Goal: Task Accomplishment & Management: Use online tool/utility

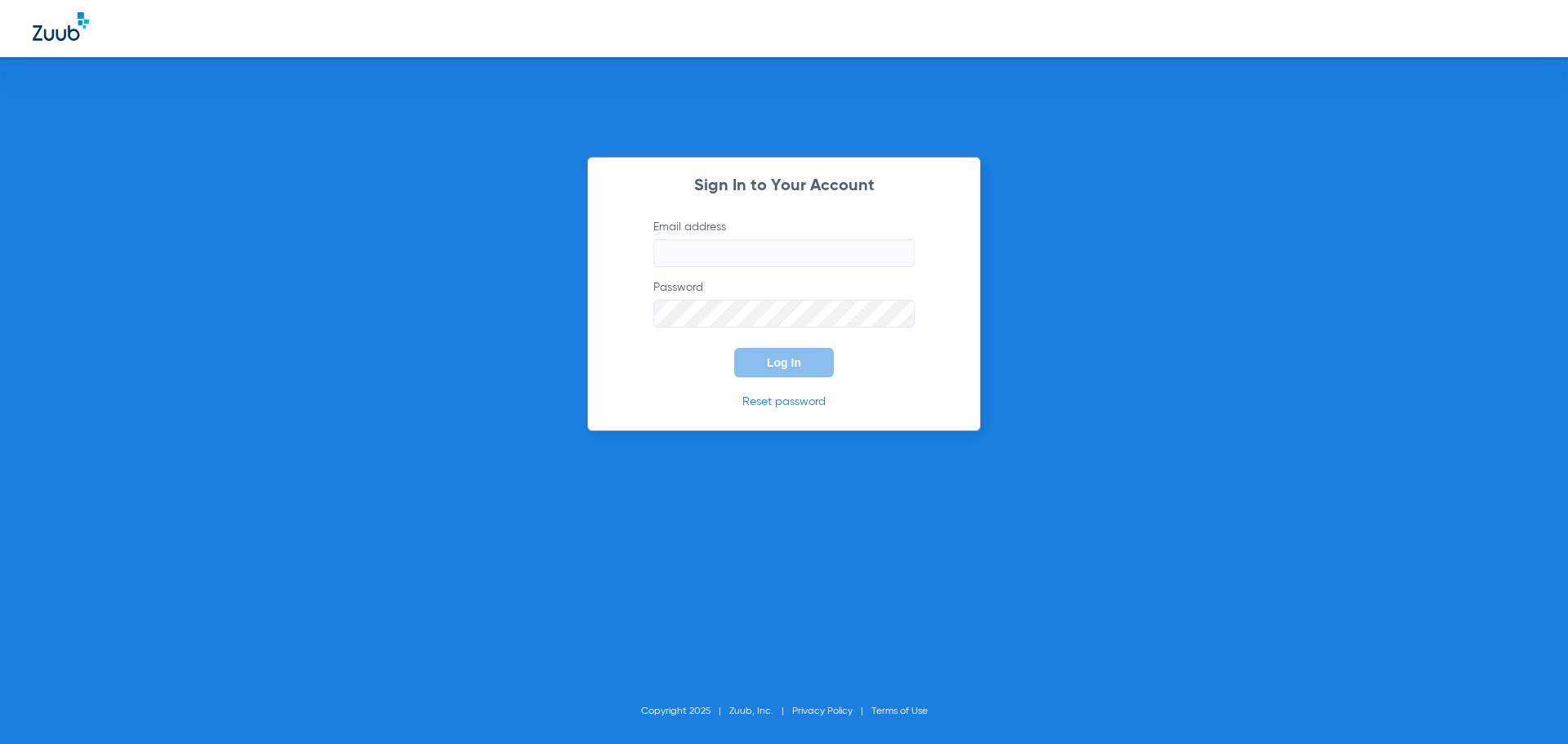
type input "[EMAIL_ADDRESS][DOMAIN_NAME]"
click at [934, 261] on form "Email address [EMAIL_ADDRESS][DOMAIN_NAME] Password Log In" at bounding box center [784, 298] width 311 height 158
click at [813, 359] on button "Log In" at bounding box center [784, 362] width 100 height 30
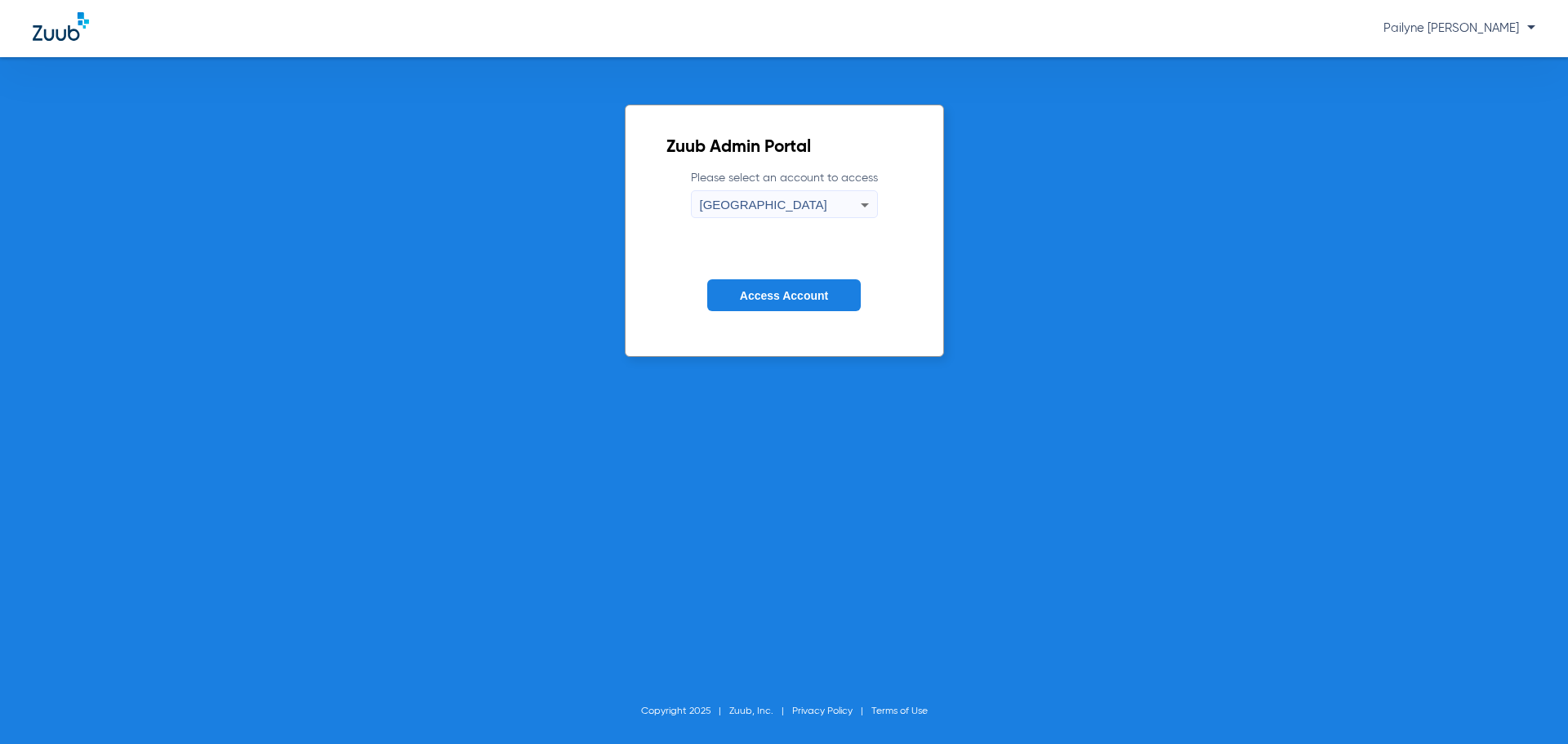
click at [810, 209] on div "[GEOGRAPHIC_DATA]" at bounding box center [780, 205] width 161 height 28
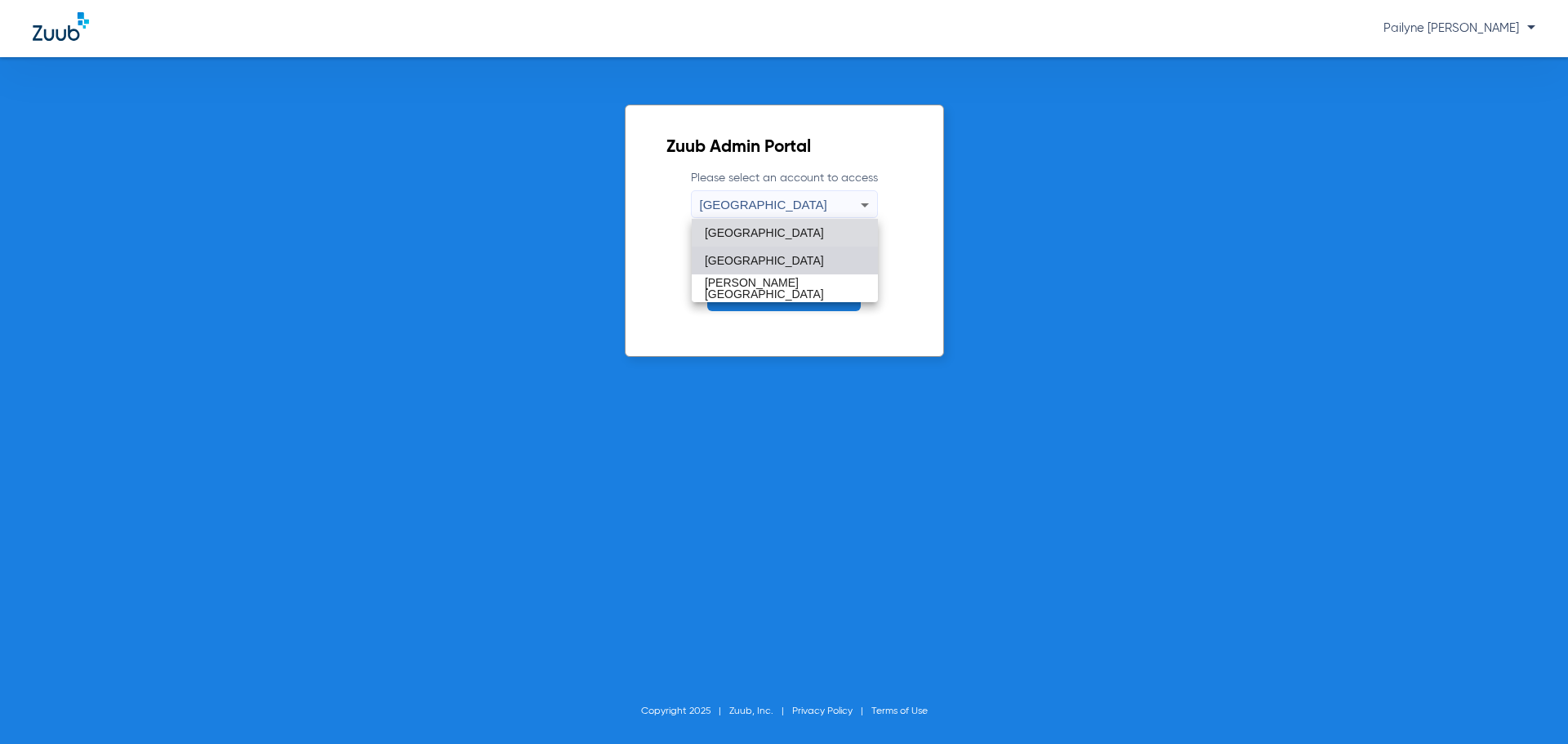
click at [784, 263] on mat-option "[GEOGRAPHIC_DATA]" at bounding box center [784, 260] width 186 height 28
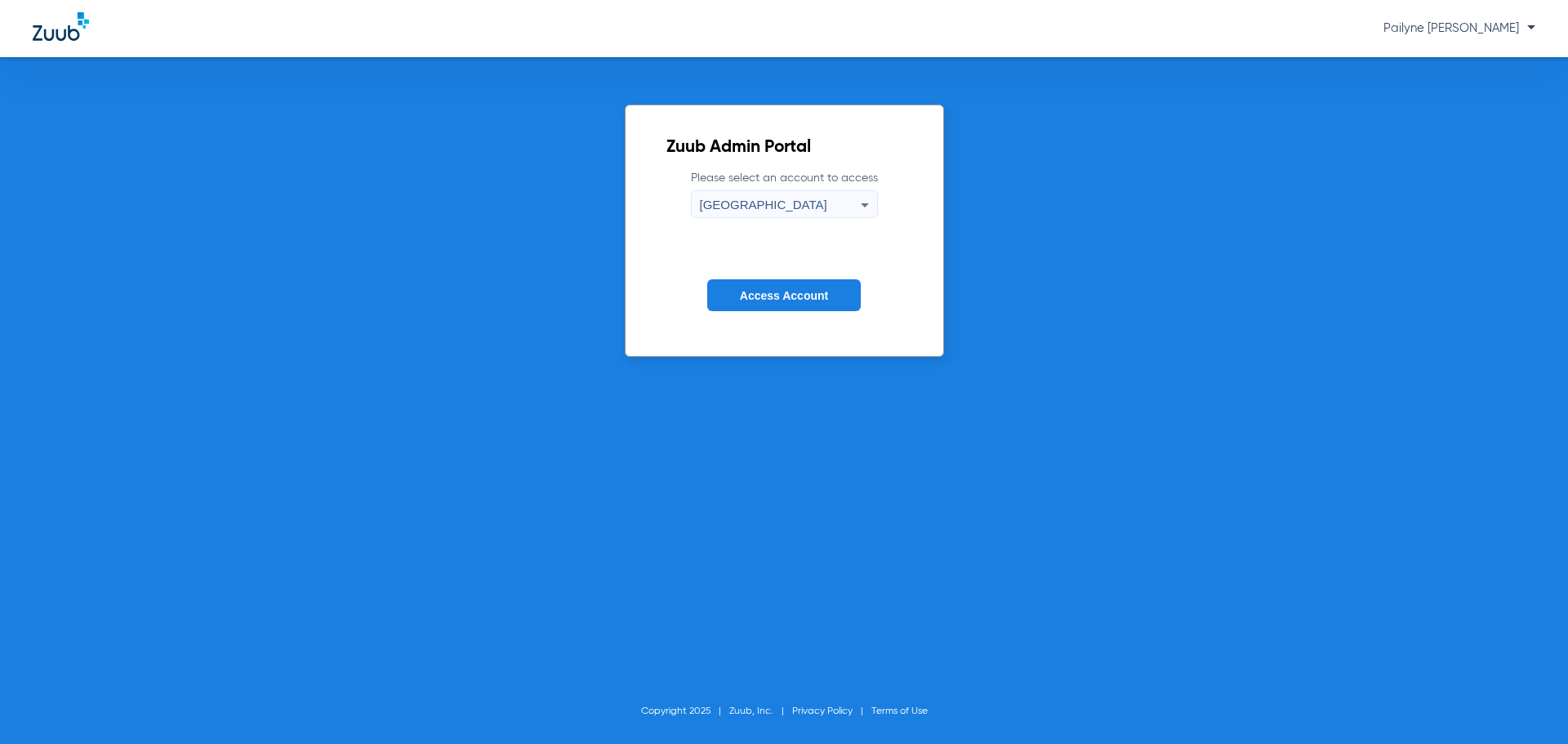
click at [803, 297] on span "Access Account" at bounding box center [784, 295] width 89 height 13
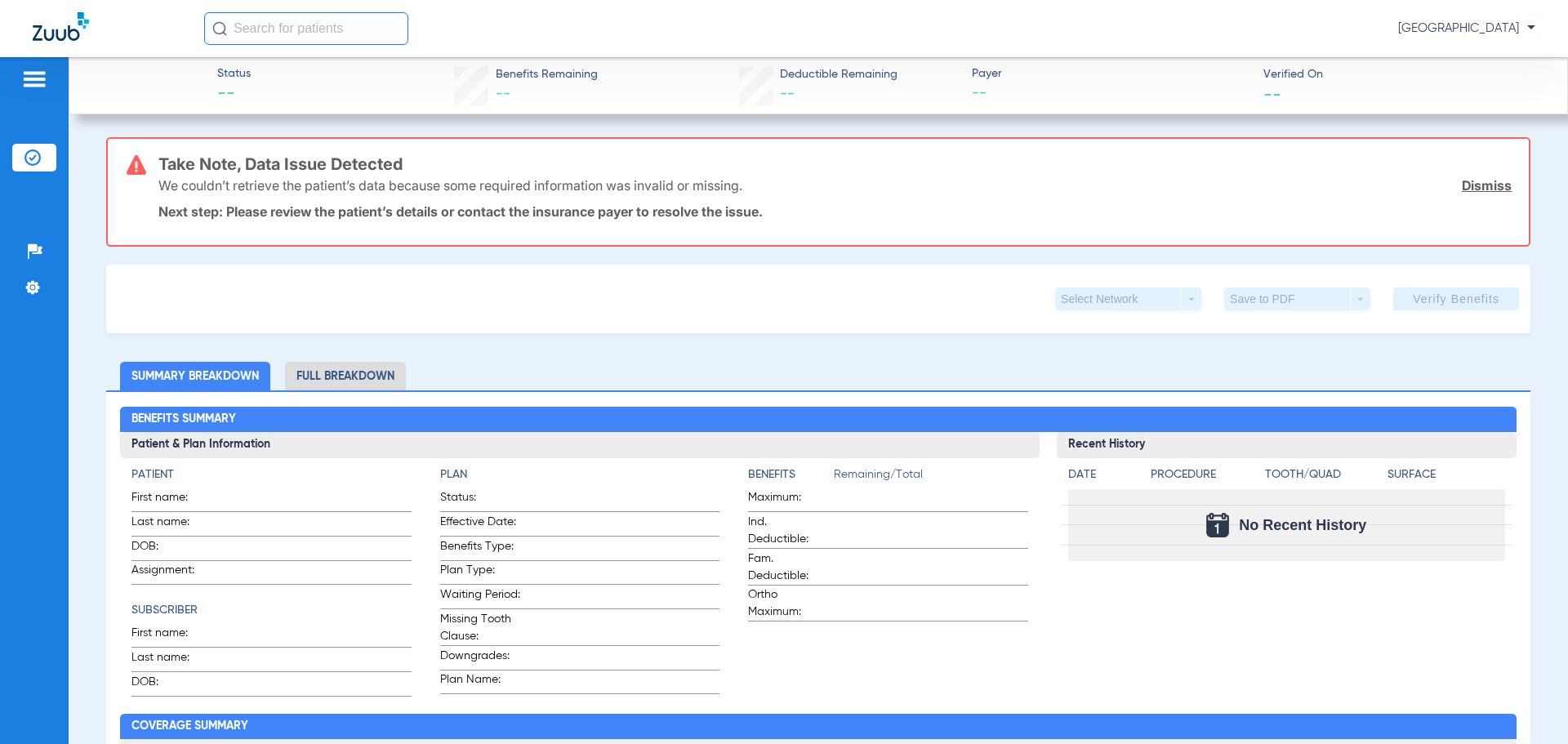
click at [310, 19] on input "text" at bounding box center [306, 29] width 204 height 32
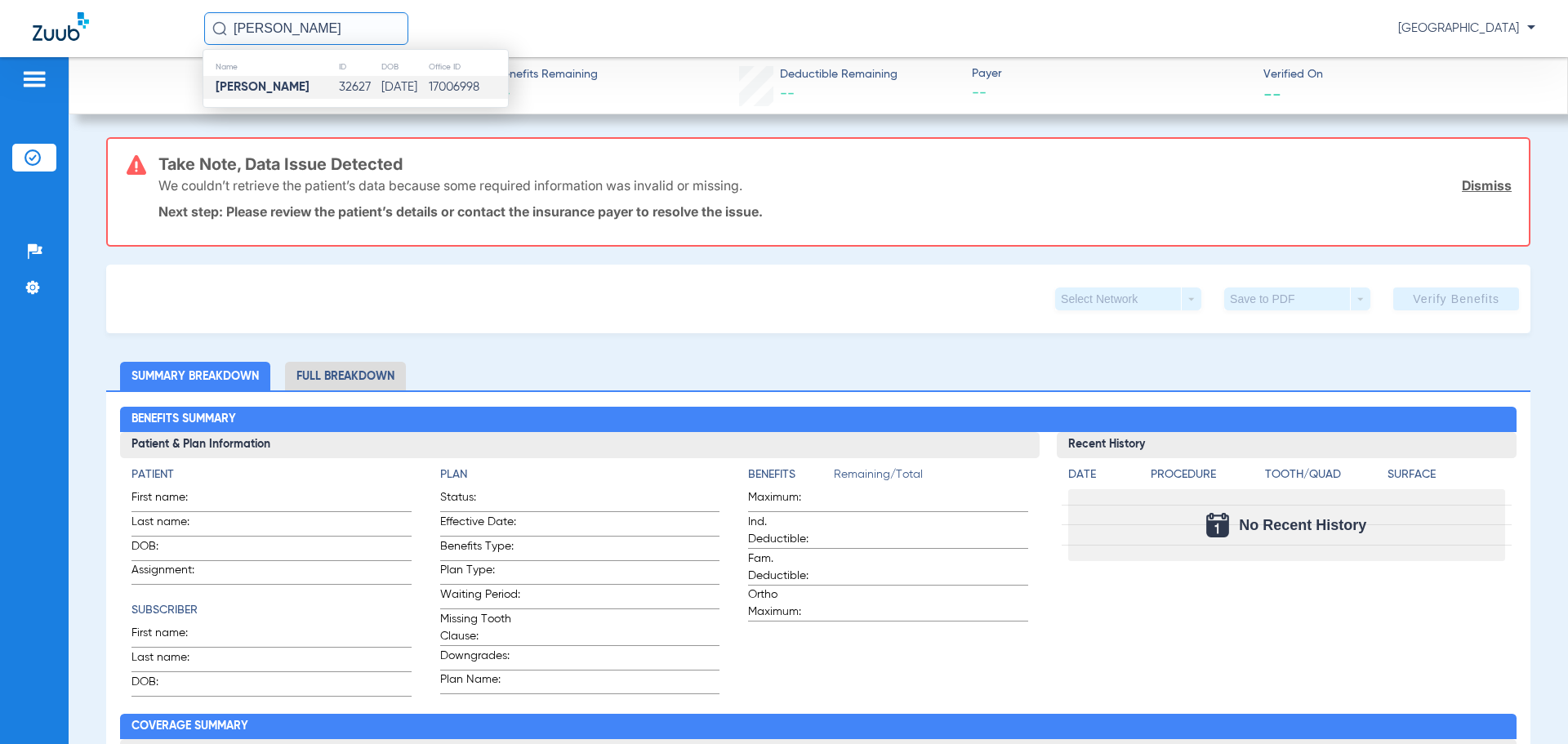
type input "[PERSON_NAME]"
click at [295, 91] on strong "[PERSON_NAME]" at bounding box center [262, 87] width 94 height 12
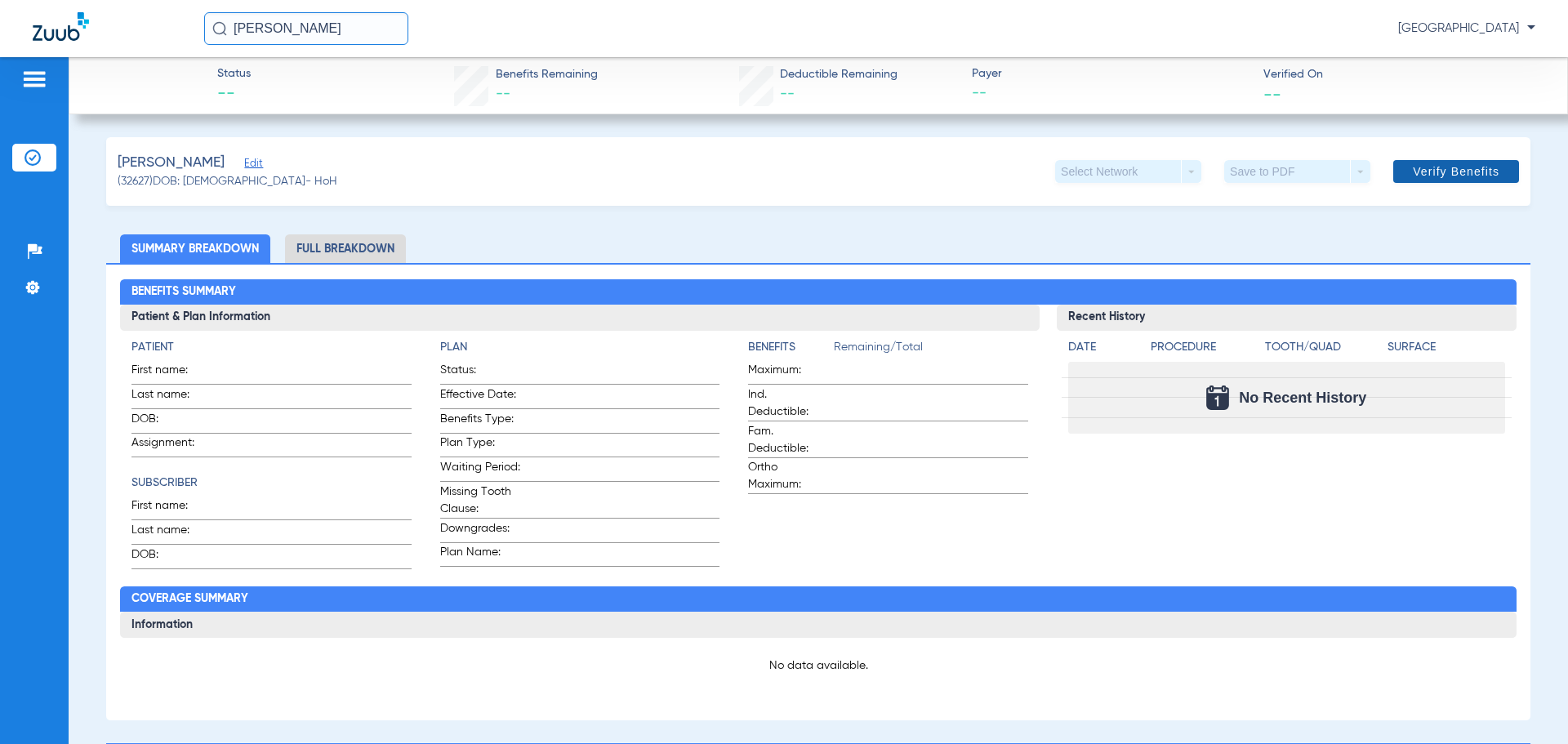
click at [1424, 169] on span "Verify Benefits" at bounding box center [1456, 171] width 87 height 13
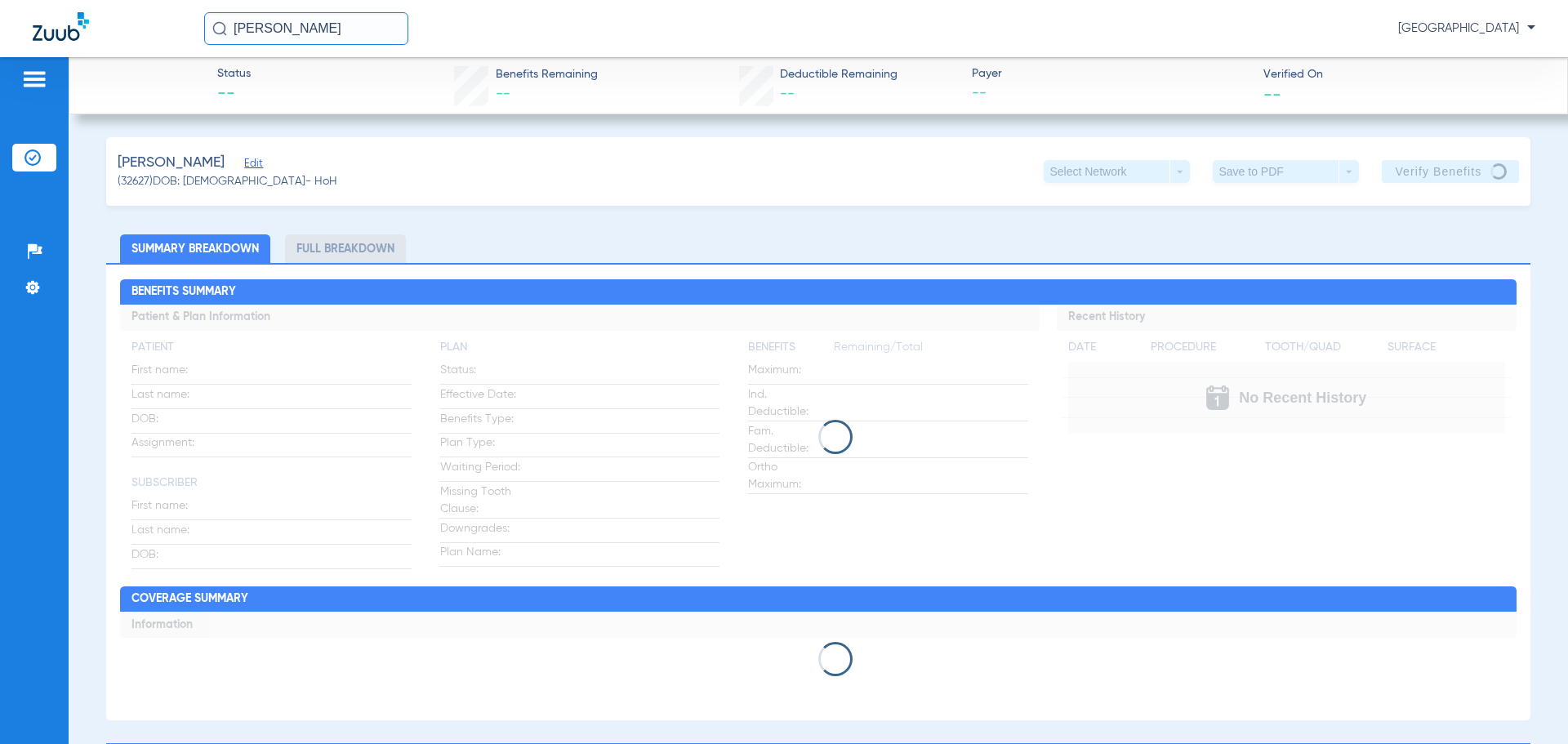
click at [416, 157] on div "[PERSON_NAME] (32627) DOB: [DEMOGRAPHIC_DATA] - HoH Select Network arrow_drop_d…" at bounding box center [818, 171] width 1425 height 69
